Goal: Task Accomplishment & Management: Manage account settings

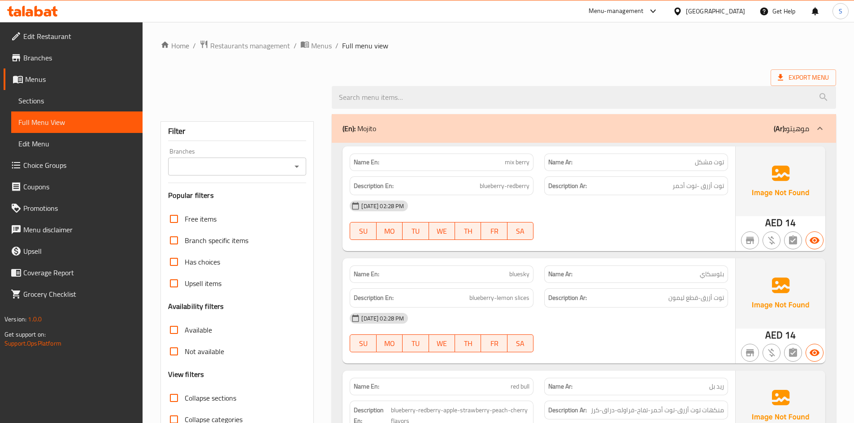
scroll to position [10177, 0]
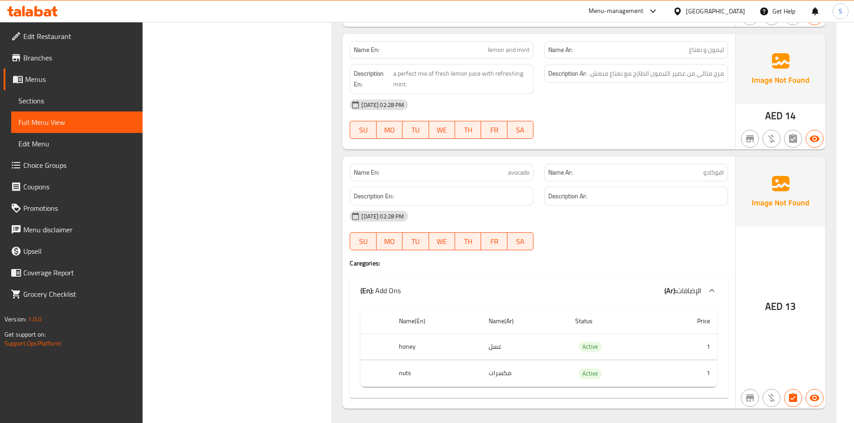
click at [13, 14] on icon at bounding box center [32, 11] width 51 height 11
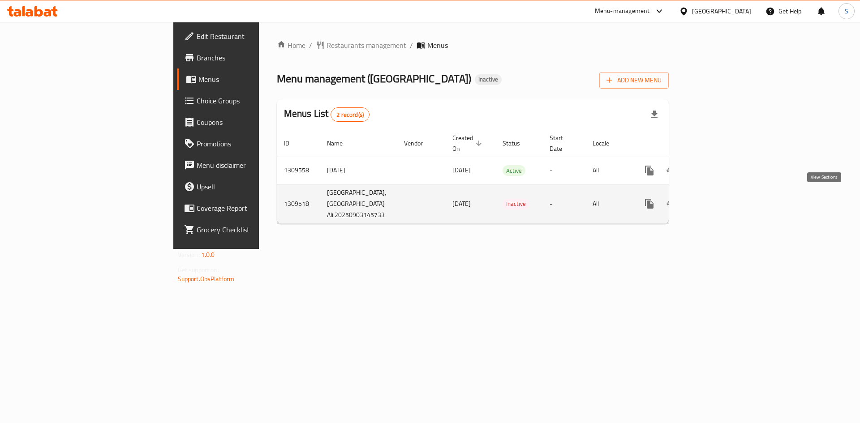
click at [725, 199] on link "enhanced table" at bounding box center [715, 204] width 22 height 22
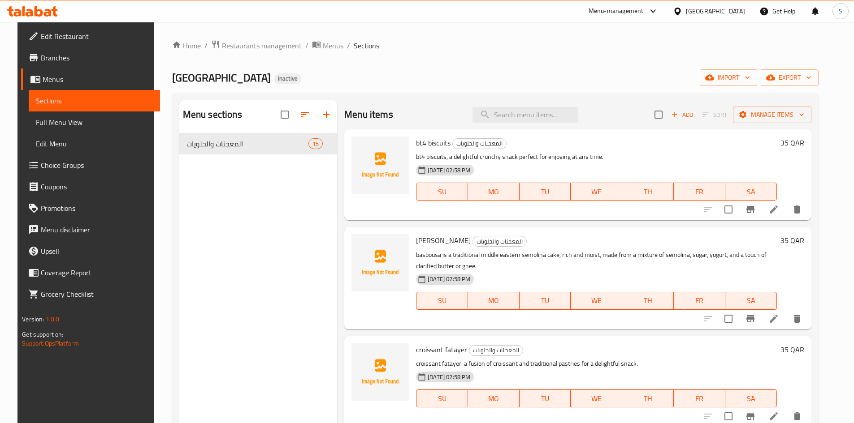
click at [88, 81] on span "Menus" at bounding box center [98, 79] width 110 height 11
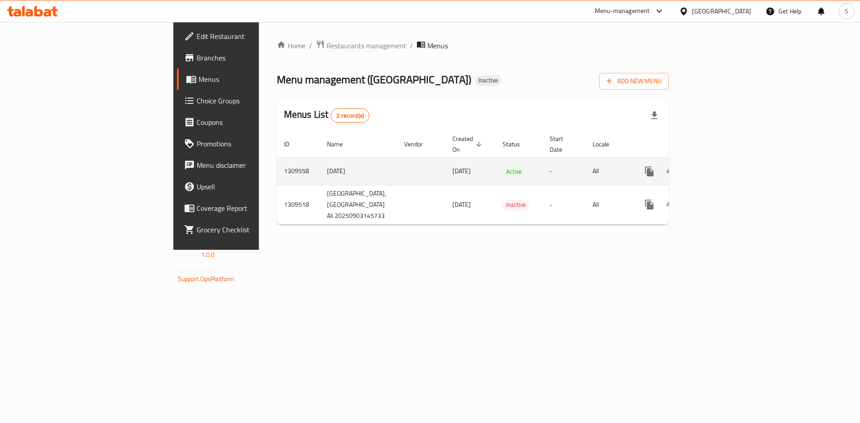
click at [725, 164] on link "enhanced table" at bounding box center [715, 172] width 22 height 22
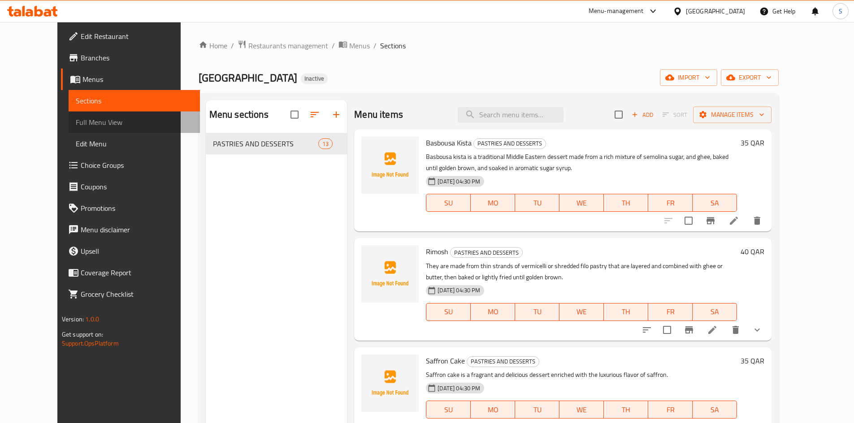
drag, startPoint x: 109, startPoint y: 125, endPoint x: 146, endPoint y: 116, distance: 37.4
click at [109, 125] on span "Full Menu View" at bounding box center [134, 122] width 117 height 11
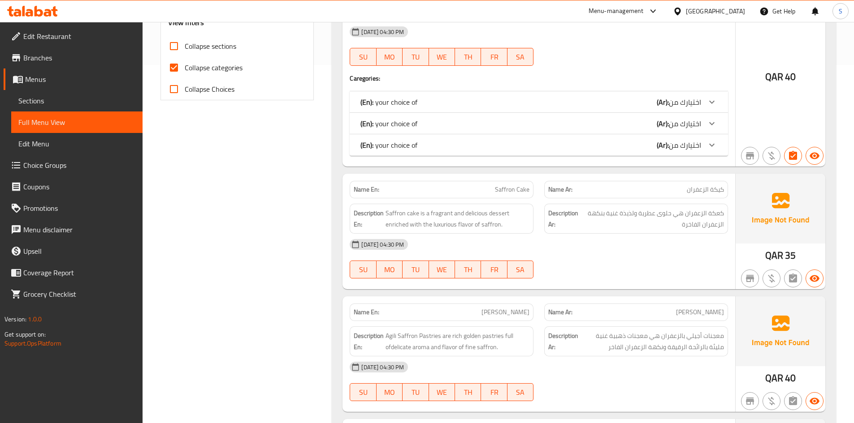
scroll to position [269, 0]
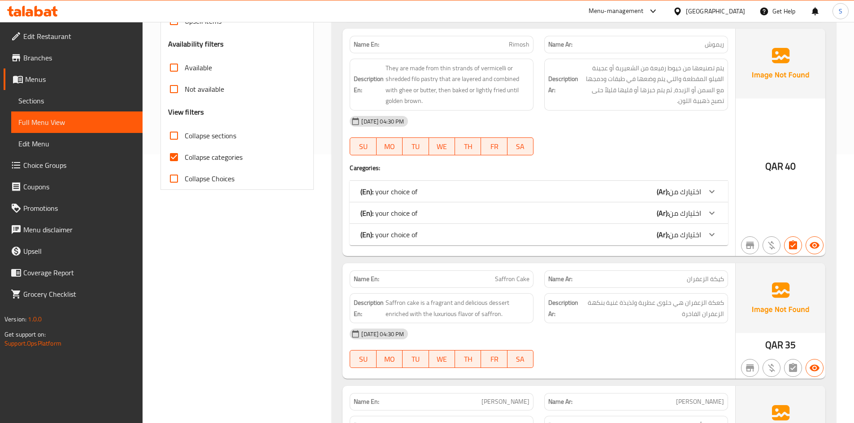
click at [242, 162] on span "Collapse categories" at bounding box center [214, 157] width 58 height 11
click at [185, 162] on input "Collapse categories" at bounding box center [174, 158] width 22 height 22
checkbox input "false"
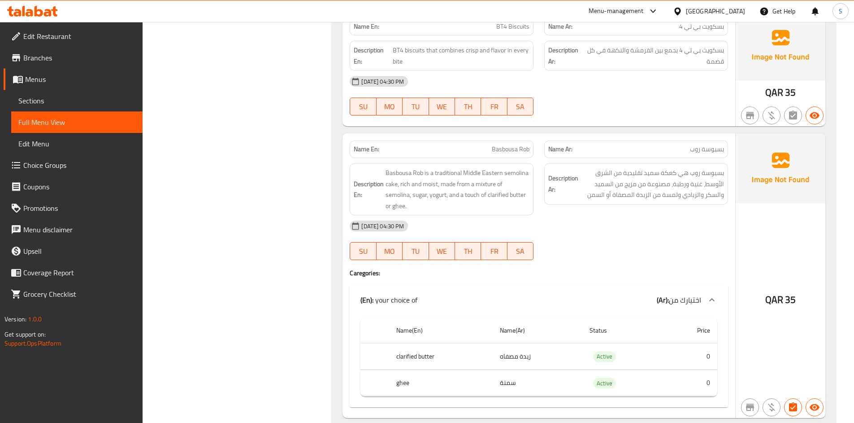
scroll to position [1291, 0]
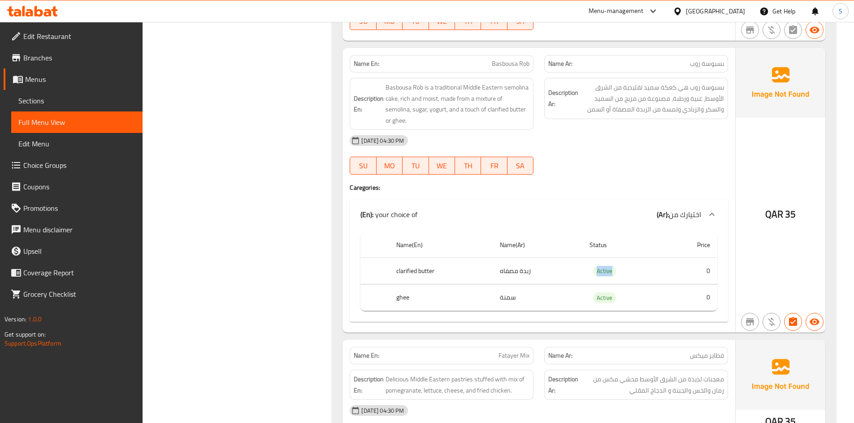
drag, startPoint x: 583, startPoint y: 263, endPoint x: 642, endPoint y: 259, distance: 58.8
copy span "Active"
click at [693, 69] on div "Name Ar: بسبوسة روب" at bounding box center [636, 63] width 184 height 17
click at [721, 5] on div "[GEOGRAPHIC_DATA]" at bounding box center [708, 11] width 86 height 22
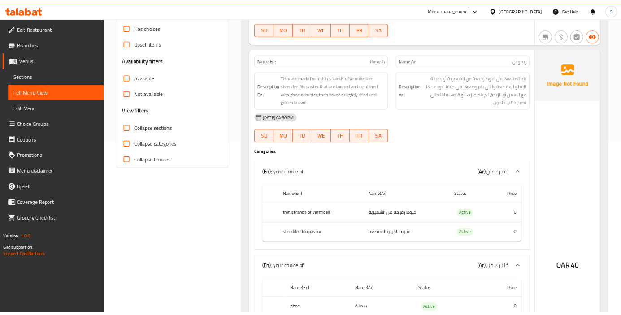
scroll to position [0, 0]
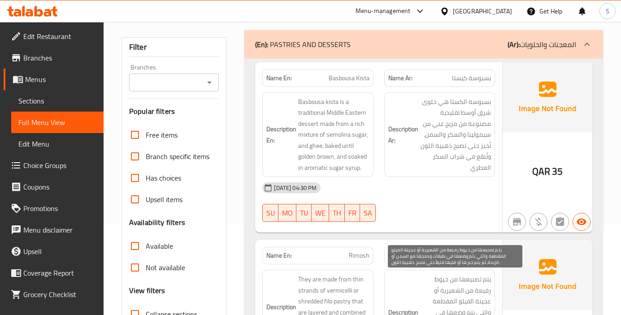
scroll to position [90, 0]
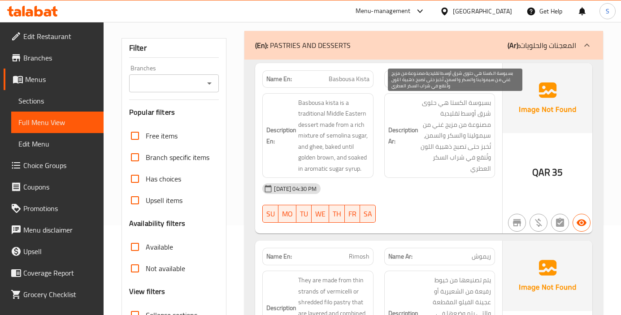
click at [471, 169] on span "بسبوسة الكستا هي حلوى شرق أوسط تقليدية مصنوعة من مزيج غني من سيمولينا والسكر وا…" at bounding box center [455, 135] width 71 height 77
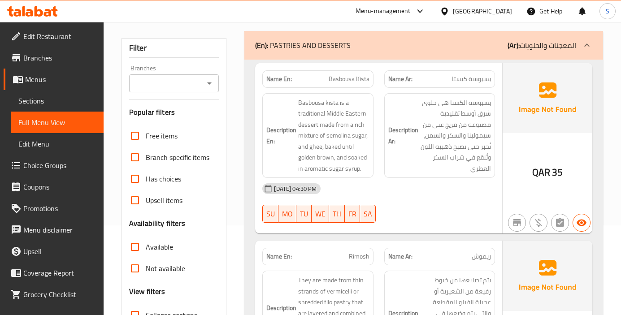
click at [476, 196] on div "03-09-2025 04:30 PM" at bounding box center [378, 189] width 243 height 22
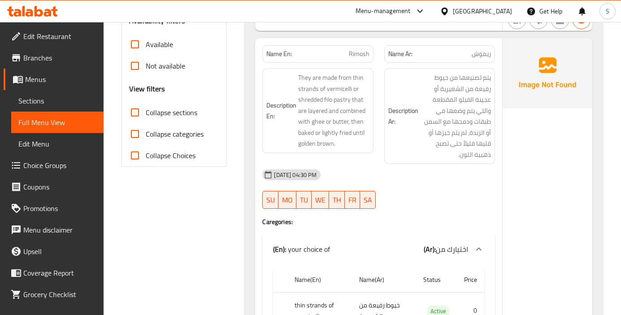
scroll to position [314, 0]
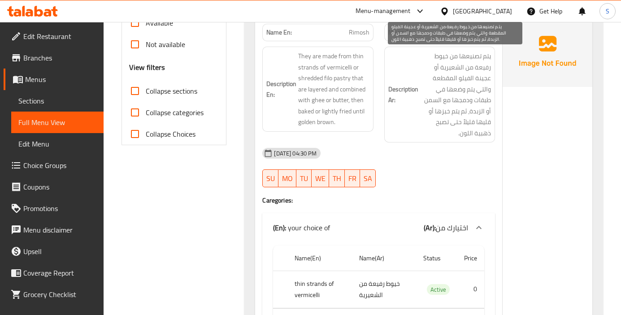
click at [460, 111] on span "يتم تصنيعها من خيوط رفيعة من الشعيرية أو عجينة الفيلو المقطعة والتي يتم وضعها ف…" at bounding box center [455, 95] width 71 height 88
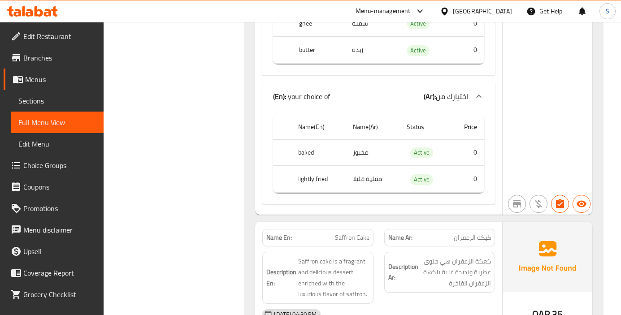
scroll to position [807, 0]
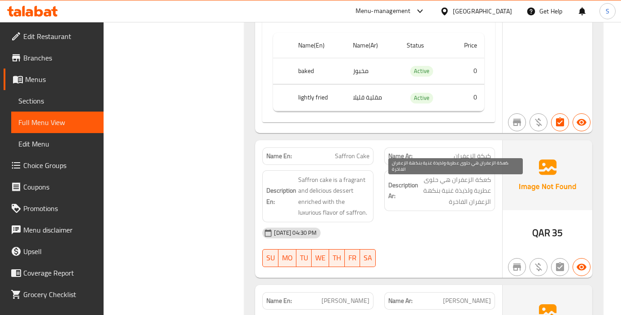
click at [471, 190] on span "كعكة الزعفران هي حلوى عطرية ولذيذة غنية بنكهة الزعفران الفاخرة" at bounding box center [455, 190] width 71 height 33
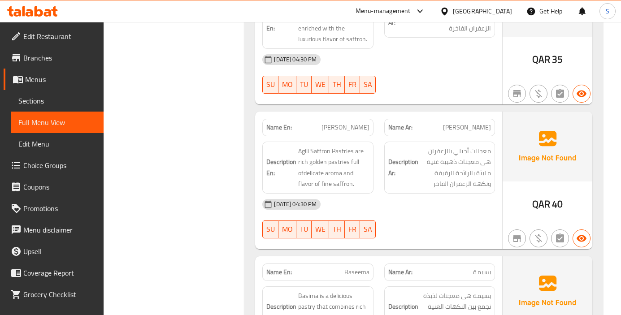
scroll to position [986, 0]
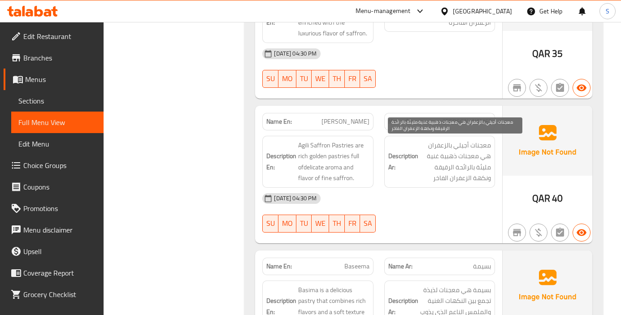
click at [473, 167] on span "معجنات أجيلي بالزعفران هي معجنات ذهبية غنية مليئة بالرائحة الرقيقة ونكهة الزعفر…" at bounding box center [455, 162] width 71 height 44
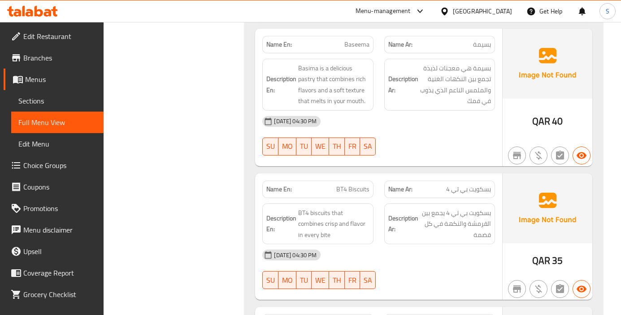
scroll to position [1210, 0]
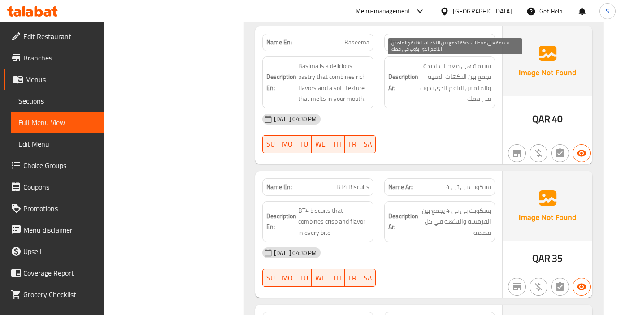
click at [441, 100] on span "بسيمة هي معجنات لذيذة تجمع بين النكهات الغنية والملمس الناعم الذي يذوب في فمك" at bounding box center [455, 82] width 71 height 44
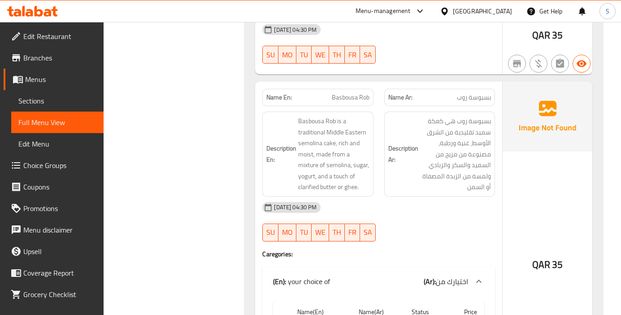
scroll to position [1434, 0]
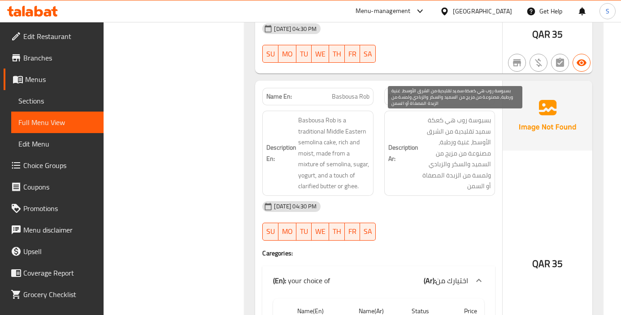
click at [459, 165] on span "بسبوسة روب هي كعكة سميد تقليدية من الشرق الأوسط، غنية ورطبة، مصنوعة من مزيج من …" at bounding box center [455, 153] width 71 height 77
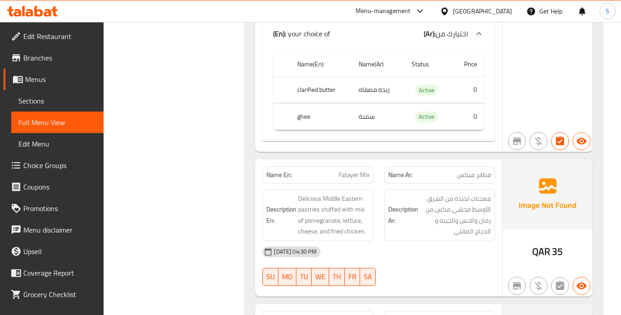
scroll to position [1703, 0]
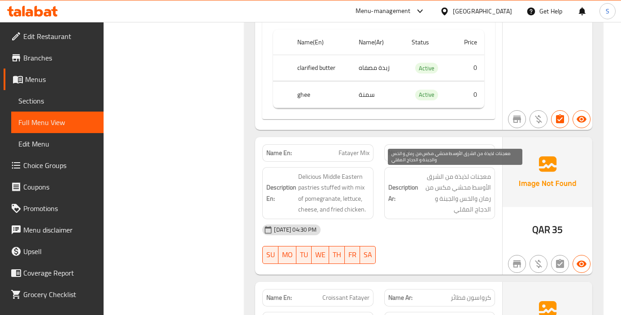
click at [426, 194] on span "معجنات لذيذة من الشرق الأوسط محشي مكس من رمان والخس والجبنة و الدجاج المقلي" at bounding box center [455, 193] width 71 height 44
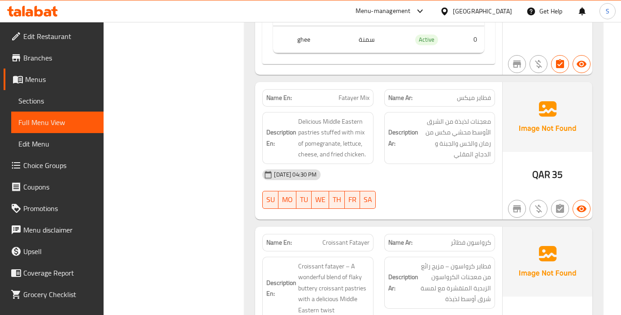
scroll to position [1837, 0]
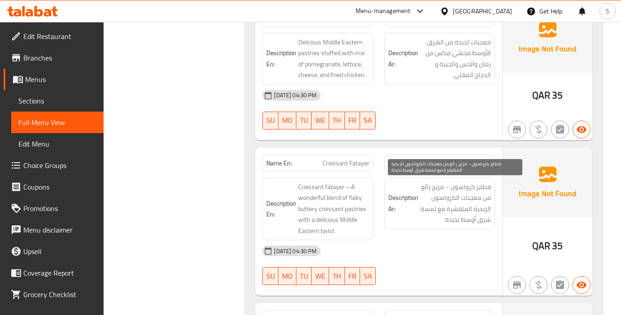
click at [467, 198] on span "فطاير كرواسون – مزيج رائع من معجنات الكرواسون الزبدية المتقشرة مع لمسة شرق أوسط…" at bounding box center [455, 203] width 71 height 44
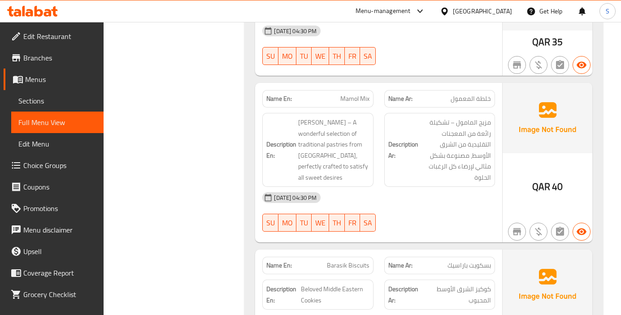
scroll to position [2196, 0]
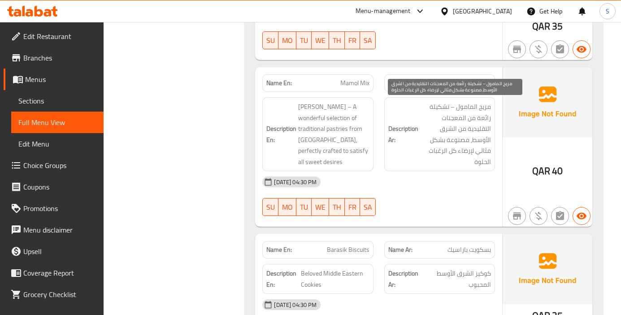
click at [445, 164] on span "مزيج المامول – تشكيلة رائعة من المعجنات التقليدية من الشرق الأوسط، مصنوعة بشكل …" at bounding box center [455, 134] width 71 height 66
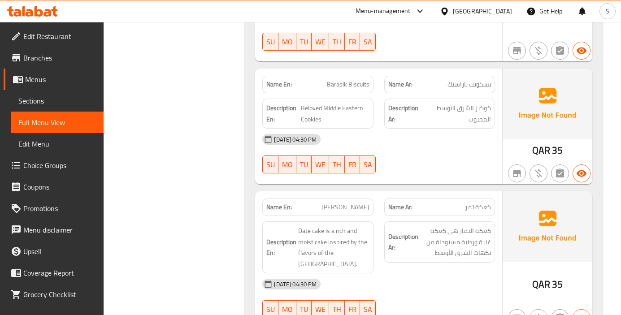
scroll to position [2400, 0]
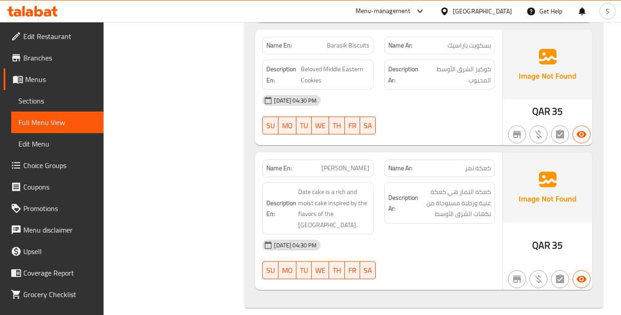
click at [443, 238] on div "03-09-2025 04:30 PM" at bounding box center [378, 245] width 243 height 22
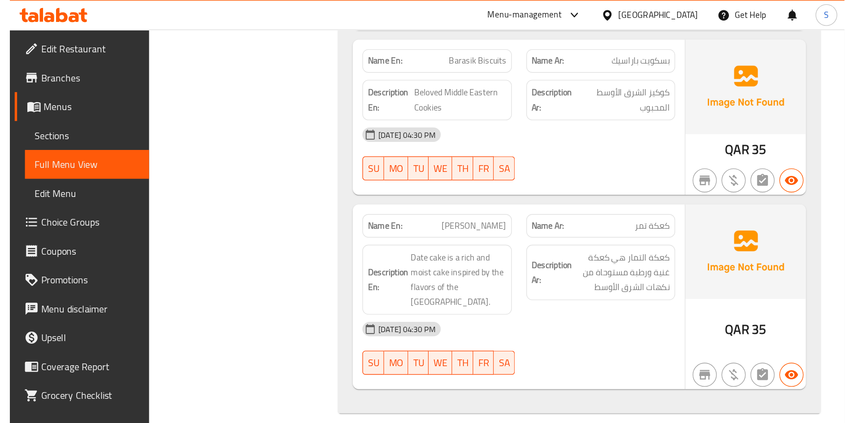
scroll to position [1963, 0]
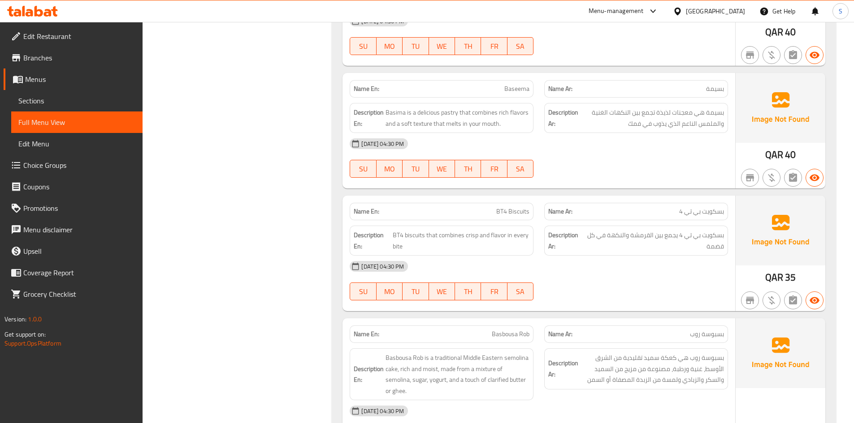
click at [634, 150] on div "03-09-2025 04:30 PM" at bounding box center [538, 144] width 389 height 22
click at [541, 241] on div "Description Ar: بسكويت بي تي 4 يجمع بين القرمشة والنكهة في كل قضمة" at bounding box center [636, 240] width 194 height 41
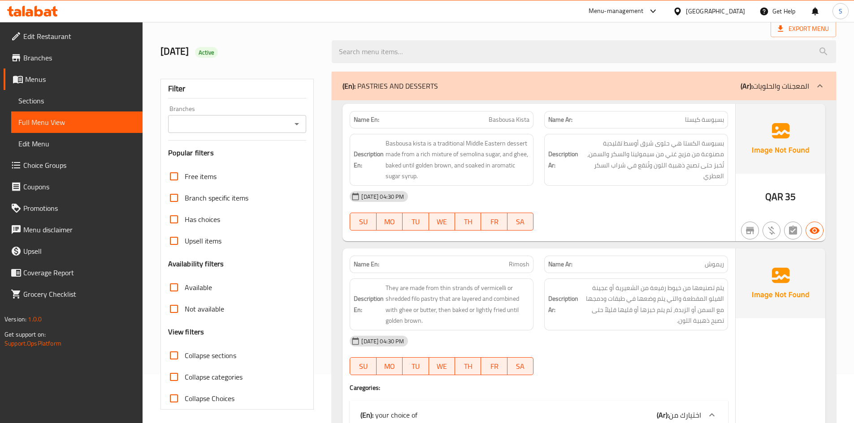
scroll to position [0, 0]
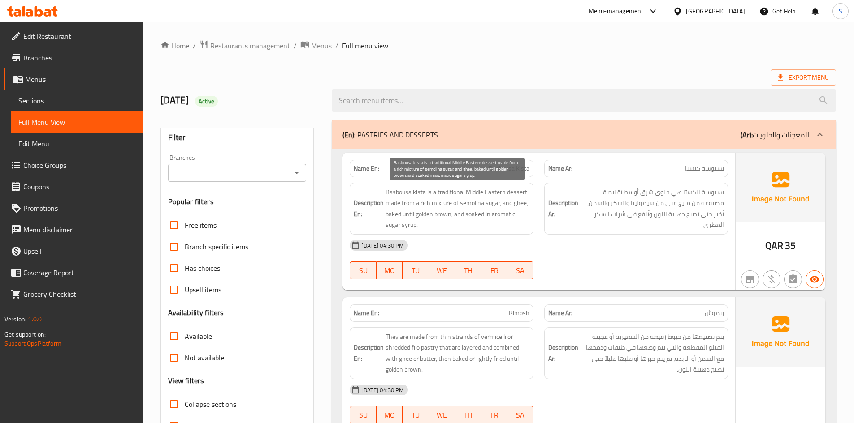
click at [454, 204] on span "Basbousa kista is a traditional Middle Eastern dessert made from a rich mixture…" at bounding box center [457, 209] width 144 height 44
click at [664, 242] on div "03-09-2025 04:30 PM" at bounding box center [538, 246] width 389 height 22
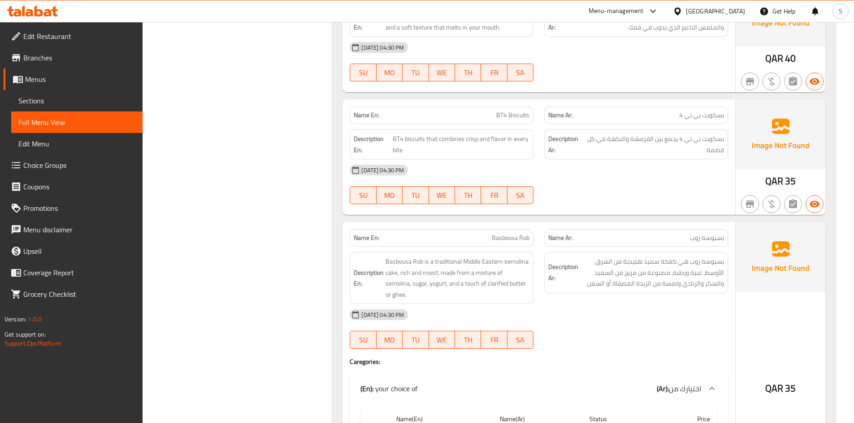
scroll to position [1120, 0]
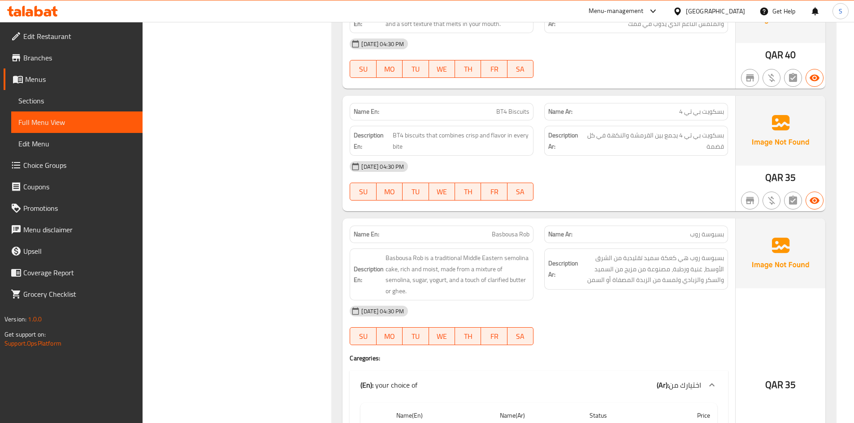
click at [642, 165] on div "03-09-2025 04:30 PM" at bounding box center [538, 167] width 389 height 22
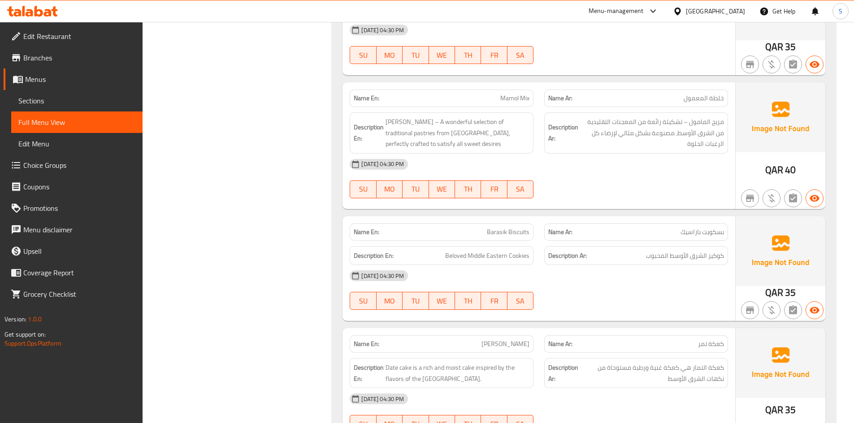
scroll to position [1927, 0]
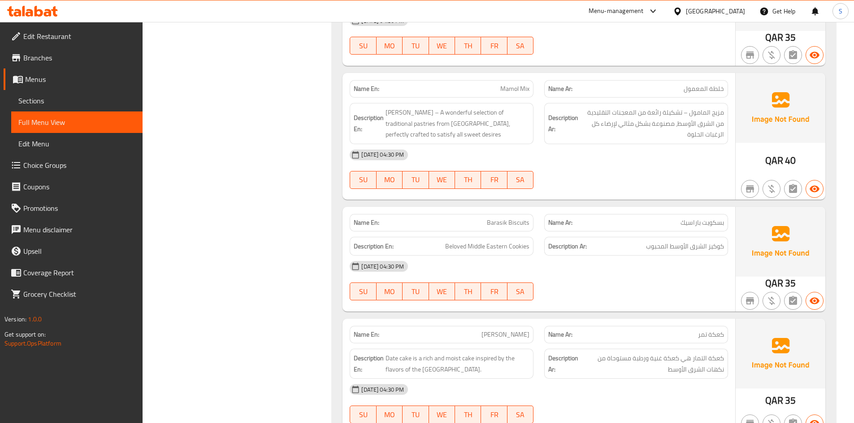
click at [502, 218] on span "Barasik Biscuits" at bounding box center [508, 222] width 43 height 9
copy span "Barasik Biscuits"
click at [631, 256] on div "03-09-2025 04:30 PM" at bounding box center [538, 267] width 389 height 22
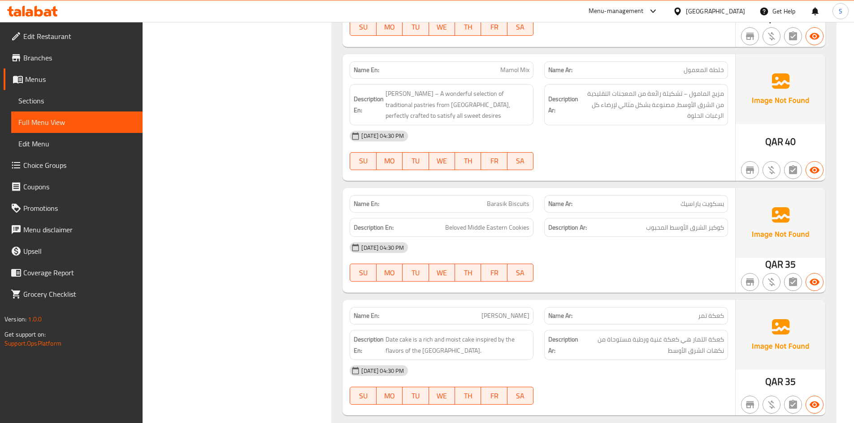
scroll to position [1963, 0]
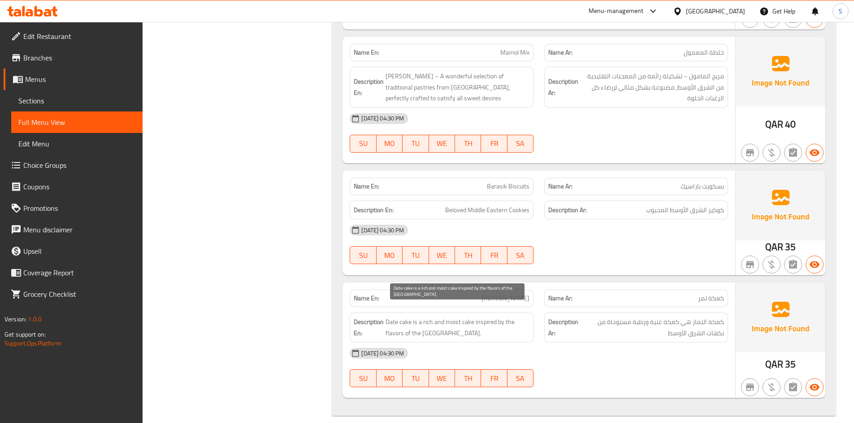
click at [455, 317] on span "Date cake is a rich and moist cake inspired by the flavors of the Middle East." at bounding box center [457, 328] width 144 height 22
copy span "moist"
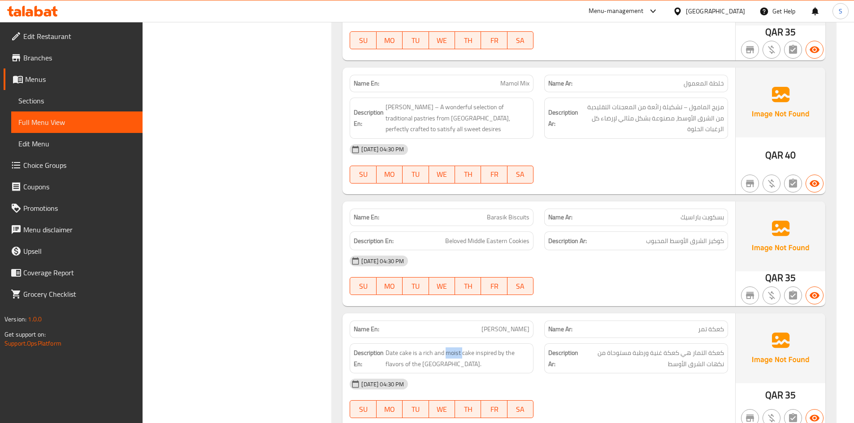
scroll to position [1918, 0]
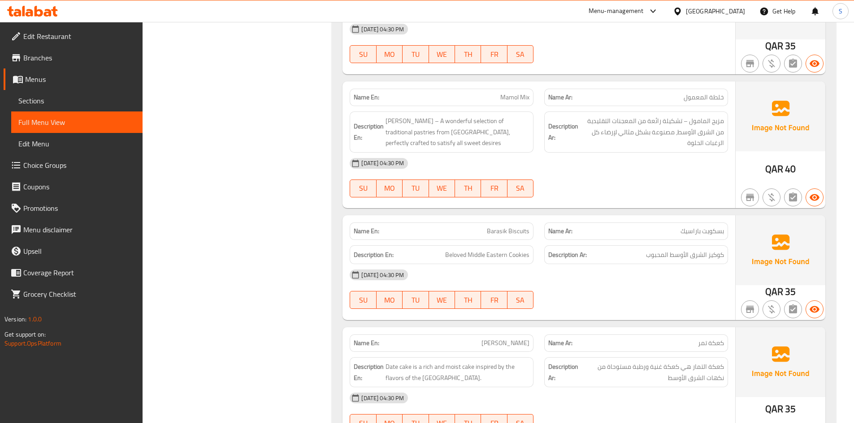
click at [664, 251] on div "Description Ar: كوكيز الشرق الأوسط المحبوب" at bounding box center [636, 255] width 184 height 19
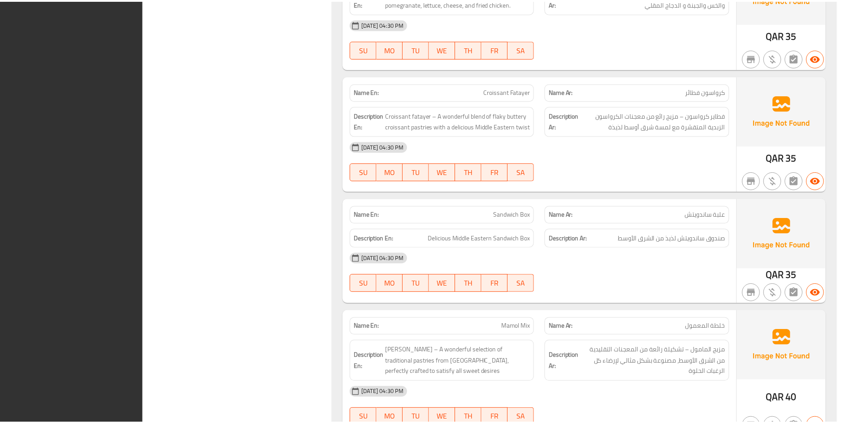
scroll to position [1952, 0]
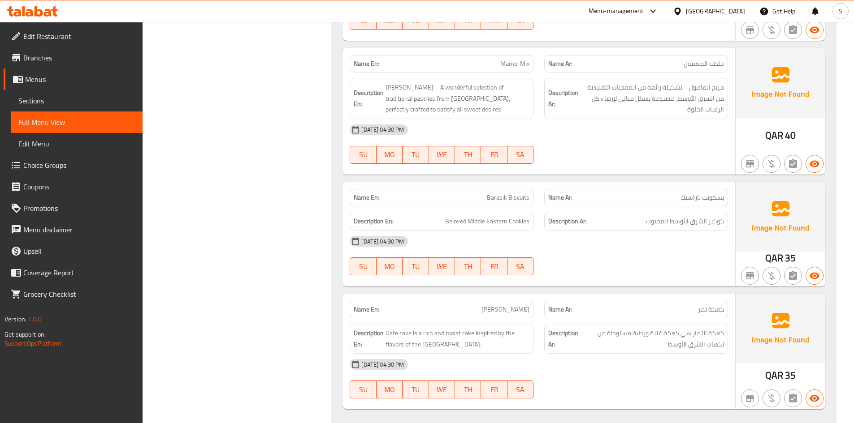
click at [602, 216] on h6 "Description Ar: كوكيز الشرق الأوسط المحبوب" at bounding box center [636, 221] width 176 height 11
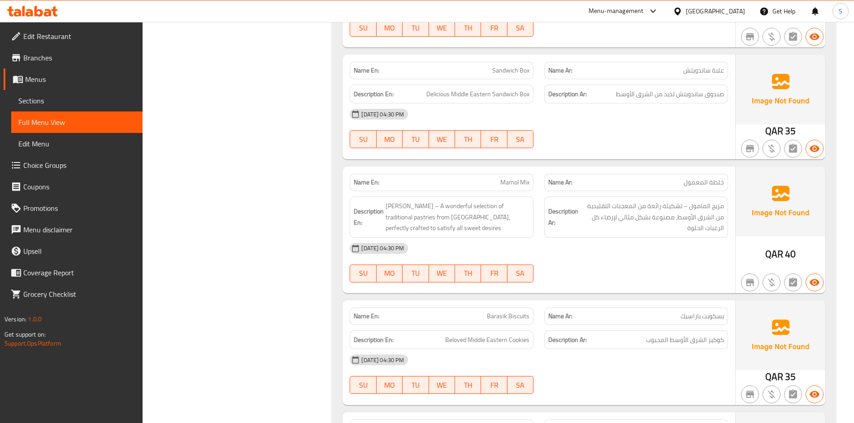
scroll to position [1818, 0]
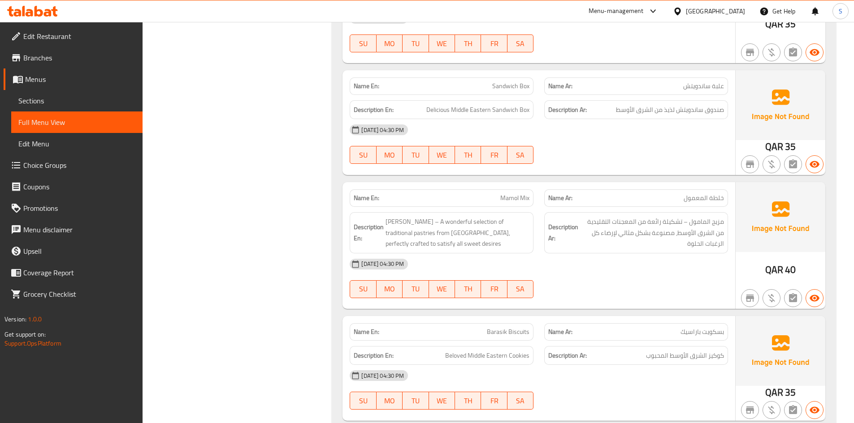
click at [521, 194] on span "Mamol Mix" at bounding box center [514, 198] width 29 height 9
copy span "Mamol Mix"
click at [639, 137] on div "03-09-2025 04:30 PM SU MO TU WE TH FR SA" at bounding box center [538, 144] width 389 height 50
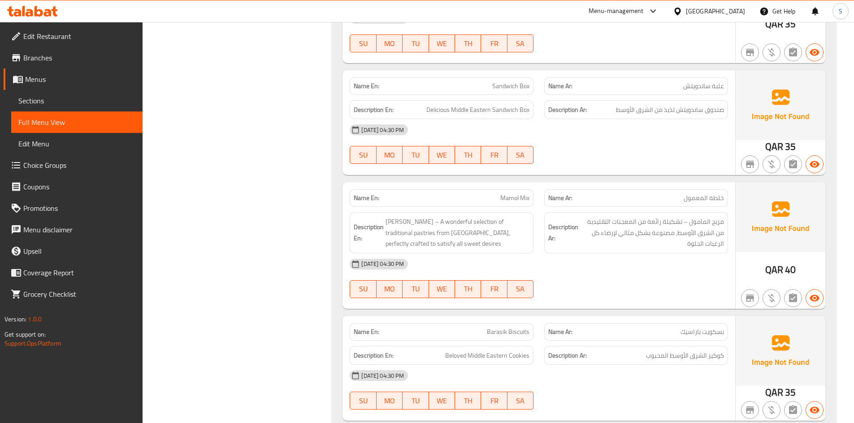
click at [516, 82] on span "Sandwich Box" at bounding box center [510, 86] width 37 height 9
copy span "Sandwich Box"
click at [74, 99] on span "Sections" at bounding box center [76, 100] width 117 height 11
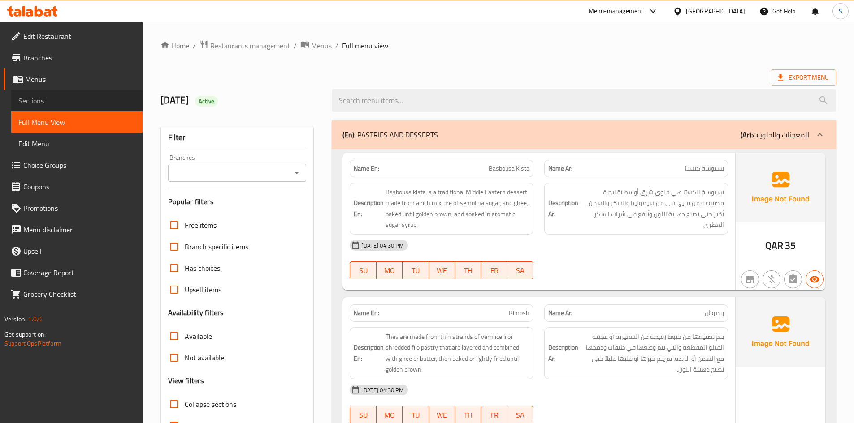
click at [55, 103] on span "Sections" at bounding box center [76, 100] width 117 height 11
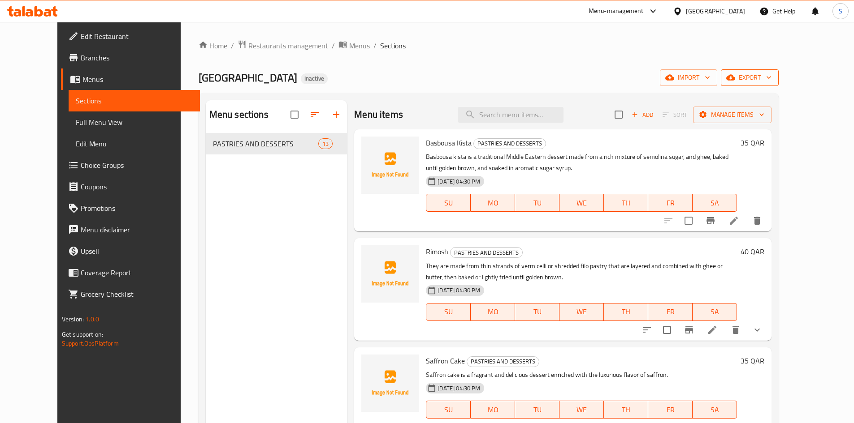
click at [771, 82] on span "export" at bounding box center [749, 77] width 43 height 11
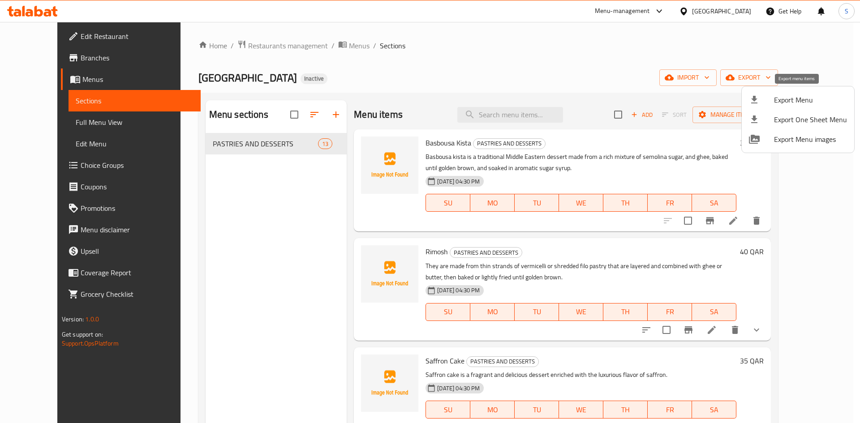
click at [764, 103] on div at bounding box center [761, 100] width 25 height 11
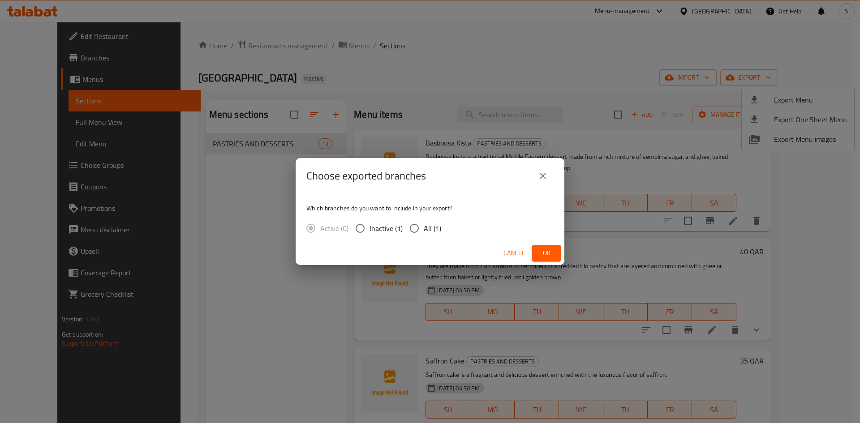
click at [441, 231] on div "Active (0) Inactive (1) All (1)" at bounding box center [378, 228] width 142 height 19
click at [420, 229] on input "All (1)" at bounding box center [414, 228] width 19 height 19
radio input "true"
click at [540, 258] on span "Ok" at bounding box center [547, 253] width 14 height 11
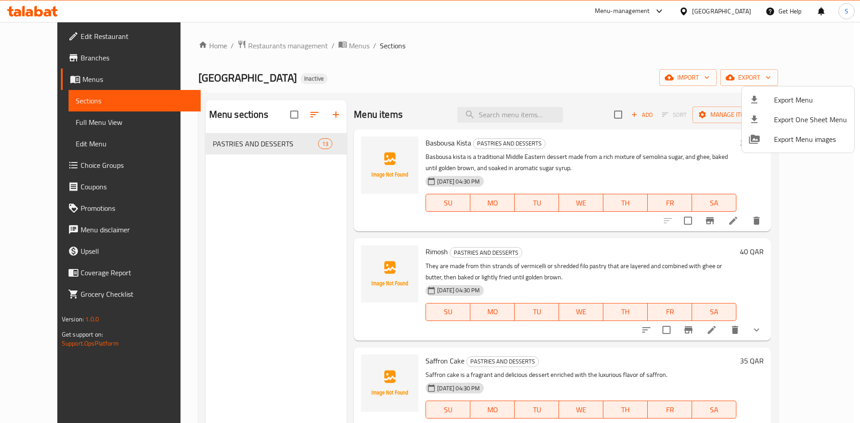
click at [24, 38] on div at bounding box center [430, 211] width 860 height 423
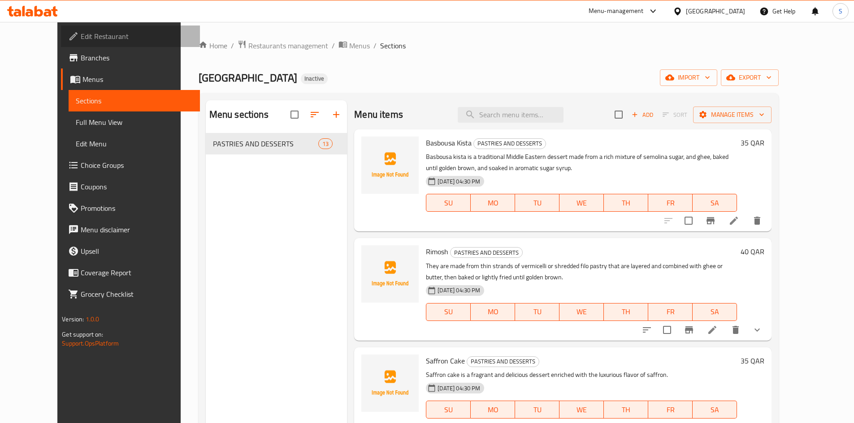
click at [81, 38] on span "Edit Restaurant" at bounding box center [137, 36] width 112 height 11
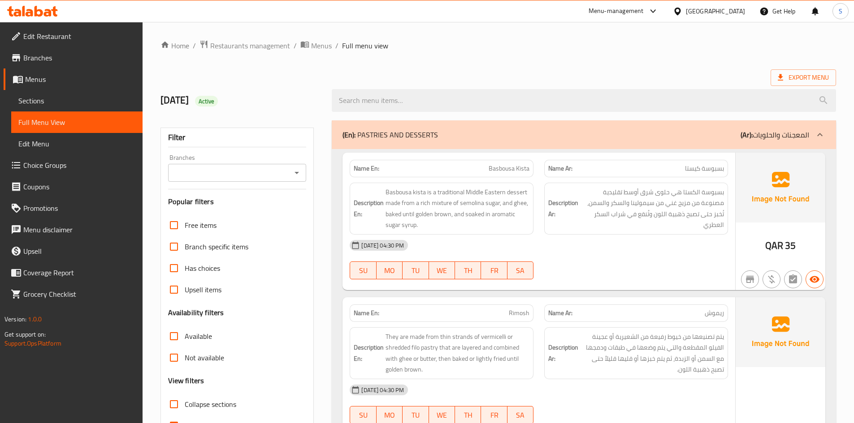
click at [734, 10] on div "Qatar" at bounding box center [715, 11] width 59 height 10
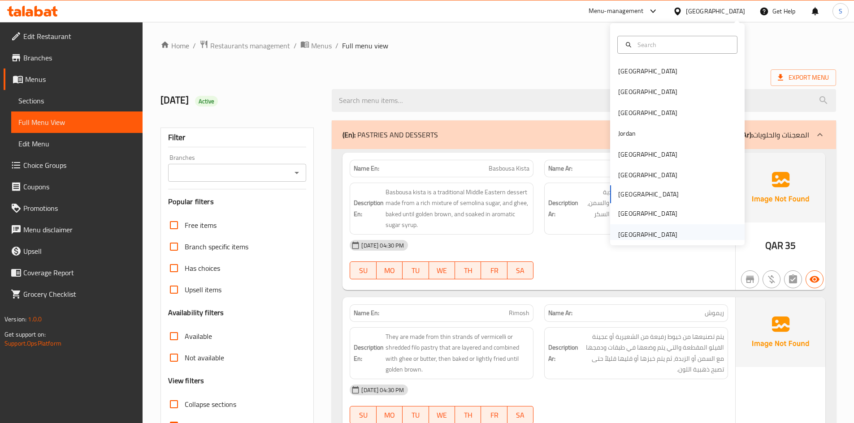
click at [620, 240] on div "[GEOGRAPHIC_DATA]" at bounding box center [647, 235] width 59 height 10
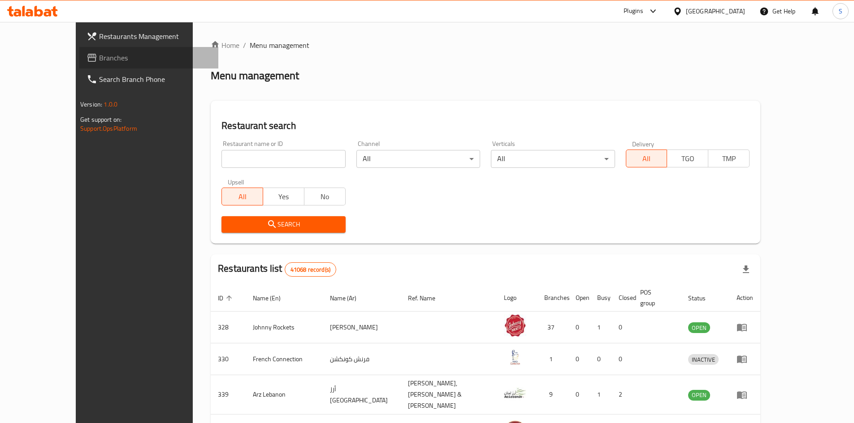
click at [99, 63] on span "Branches" at bounding box center [155, 57] width 112 height 11
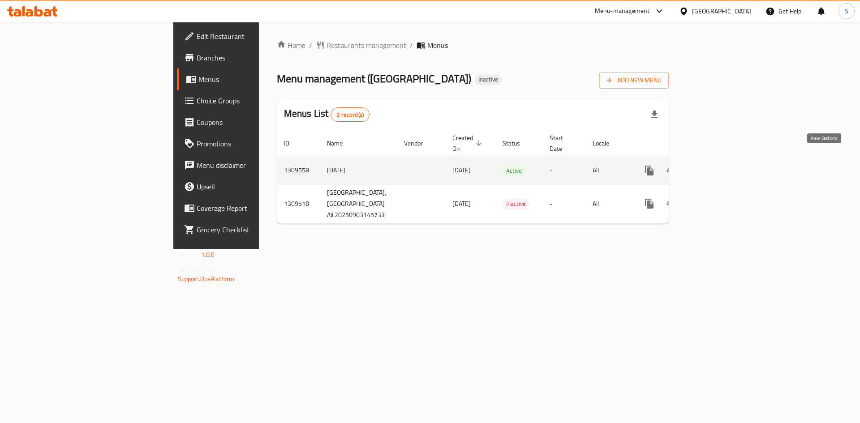
click at [725, 166] on link "enhanced table" at bounding box center [715, 171] width 22 height 22
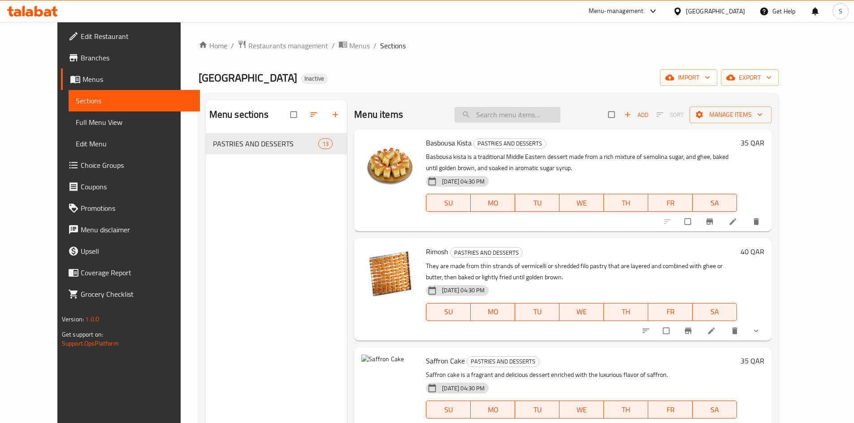
click at [501, 111] on input "search" at bounding box center [507, 115] width 106 height 16
paste input "Mamol"
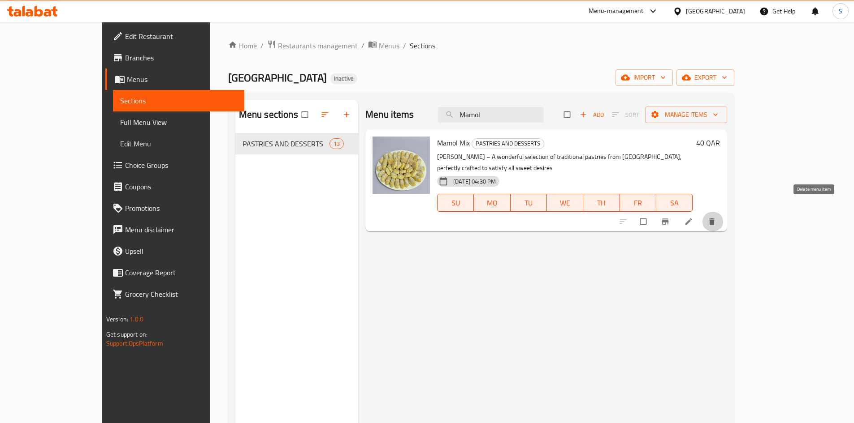
click at [723, 212] on button "delete" at bounding box center [713, 222] width 22 height 20
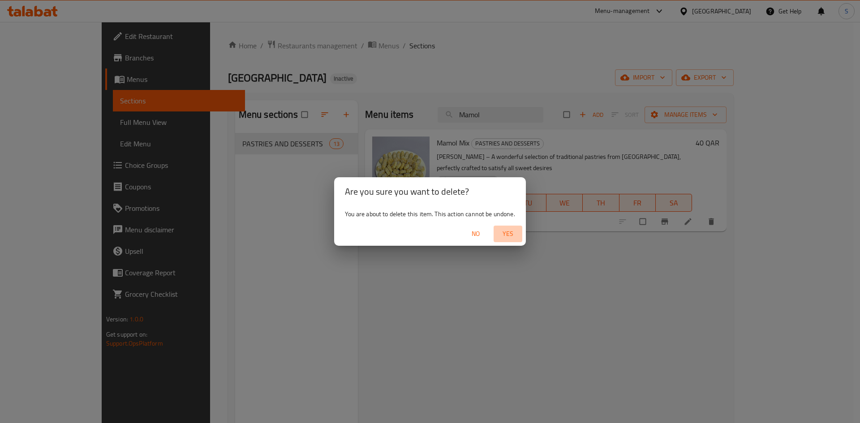
click at [507, 235] on span "Yes" at bounding box center [508, 234] width 22 height 11
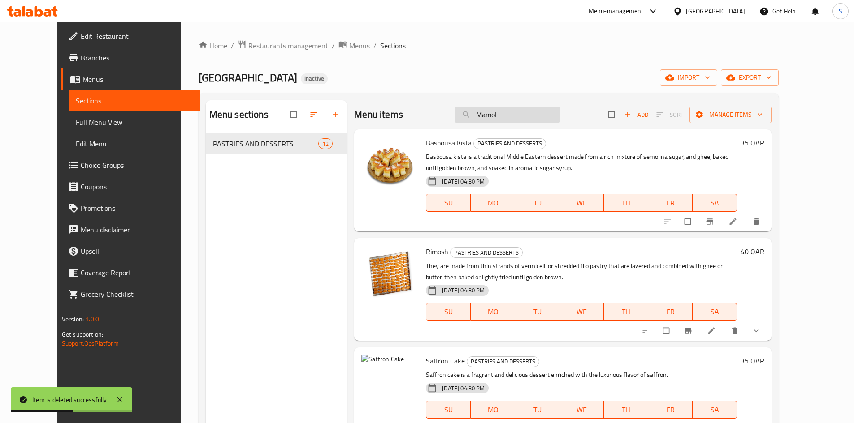
click at [499, 107] on input "Mamol" at bounding box center [507, 115] width 106 height 16
paste input "Sandwich"
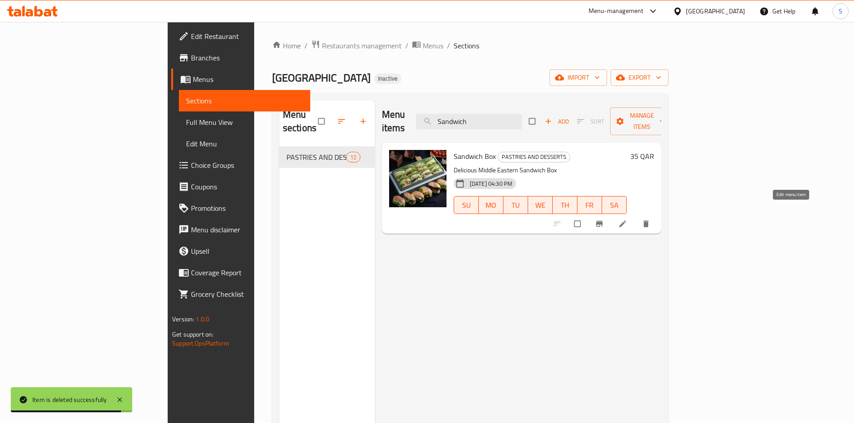
type input "Sandwich"
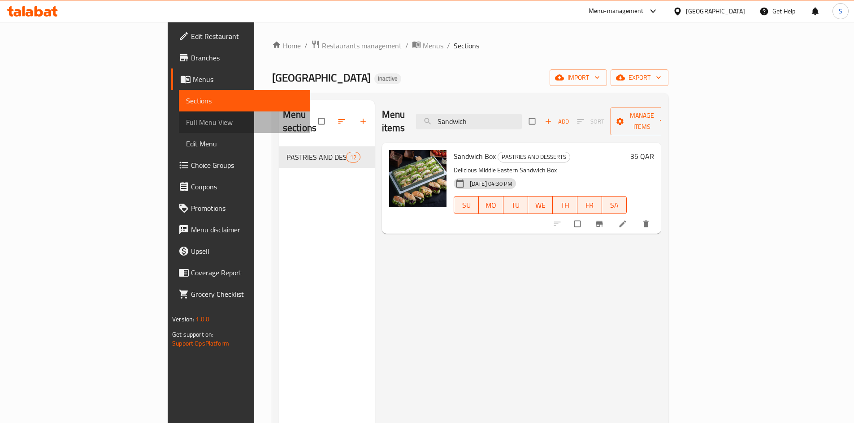
click at [179, 130] on link "Full Menu View" at bounding box center [244, 123] width 131 height 22
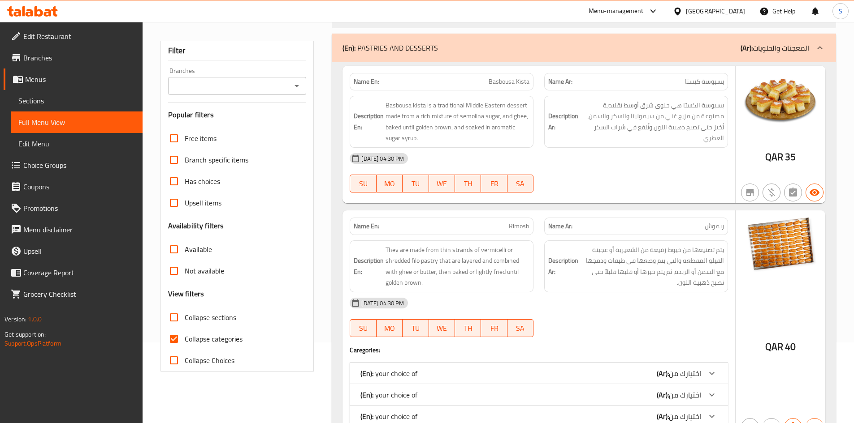
scroll to position [179, 0]
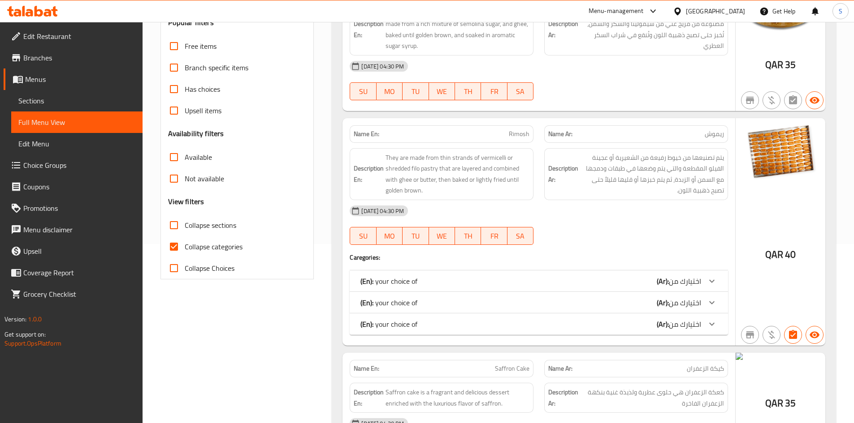
click at [232, 250] on span "Collapse categories" at bounding box center [214, 247] width 58 height 11
click at [185, 250] on input "Collapse categories" at bounding box center [174, 247] width 22 height 22
checkbox input "false"
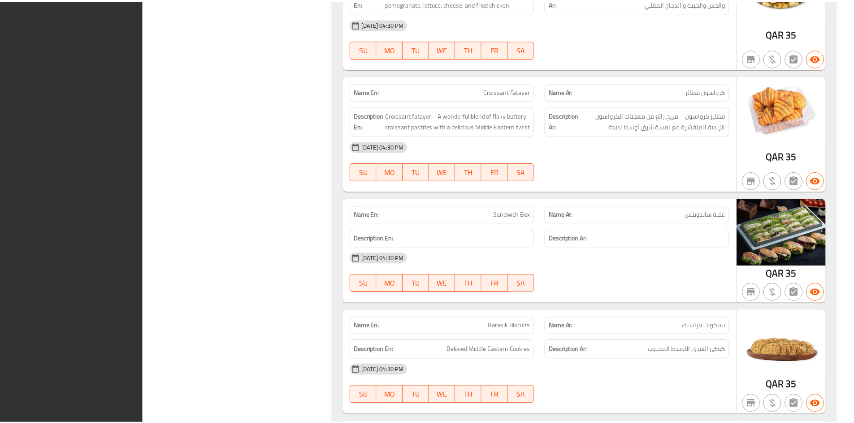
scroll to position [1818, 0]
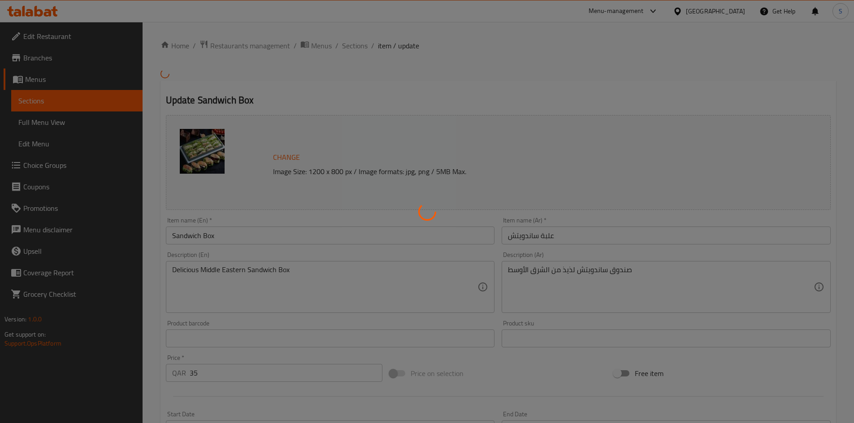
click at [274, 292] on div at bounding box center [427, 211] width 854 height 423
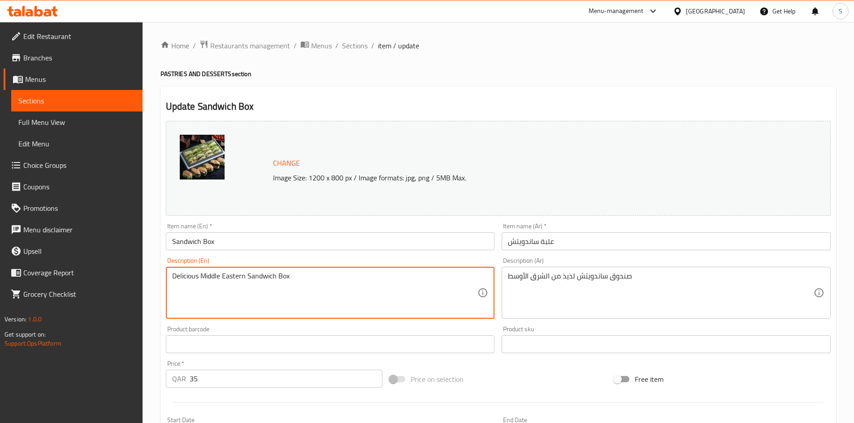
click at [278, 274] on textarea "Delicious Middle Eastern Sandwich Box" at bounding box center [325, 293] width 306 height 43
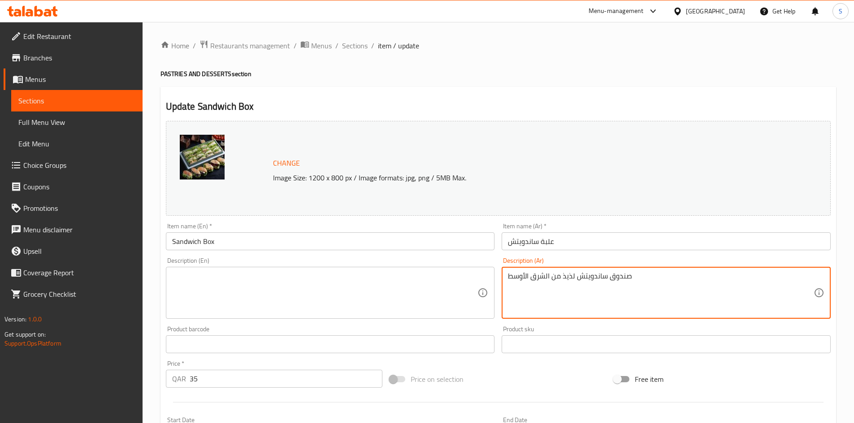
click at [680, 278] on textarea "صندوق ساندويتش لذيذ من الشرق الأوسط" at bounding box center [661, 293] width 306 height 43
click at [600, 243] on input "علبة ساندويتش" at bounding box center [665, 242] width 329 height 18
